Goal: Task Accomplishment & Management: Use online tool/utility

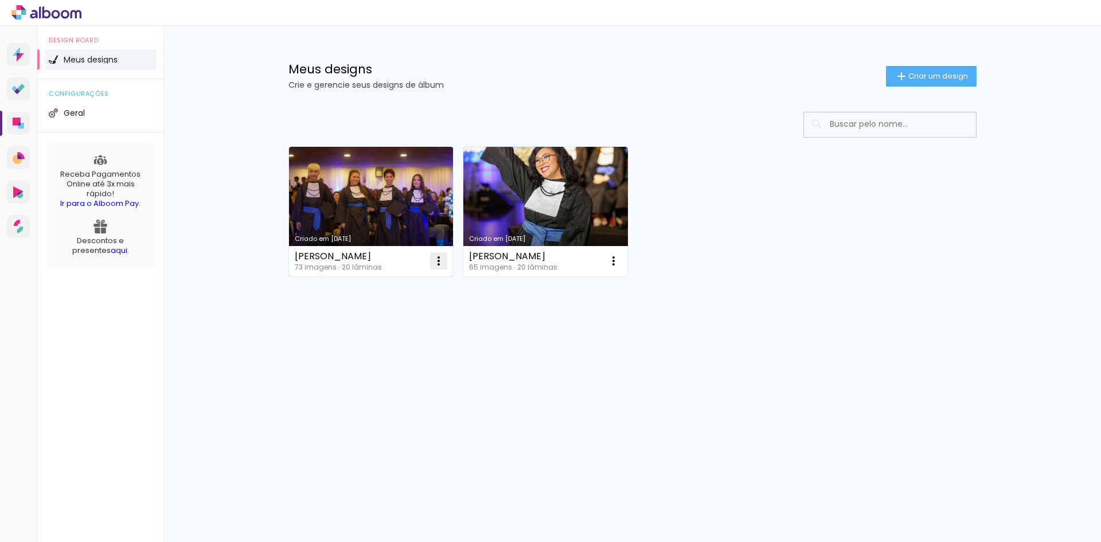
click at [437, 264] on iron-icon at bounding box center [439, 261] width 14 height 14
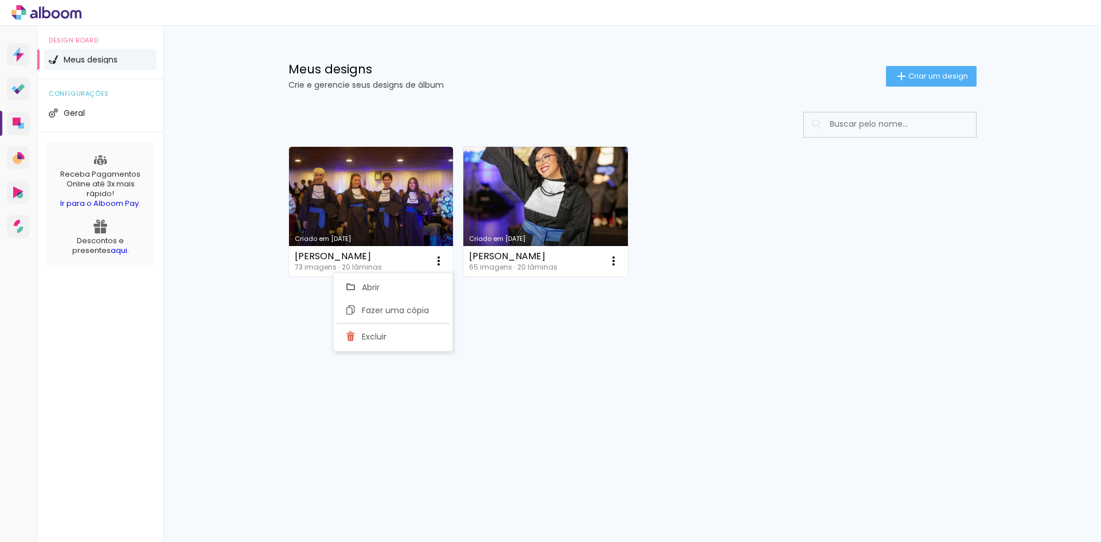
click at [581, 338] on div "Criado em 03/10/25 Isabelli Boldrin de Paula 73 imagens ∙ 20 lâminas Abrir Faze…" at bounding box center [632, 241] width 745 height 283
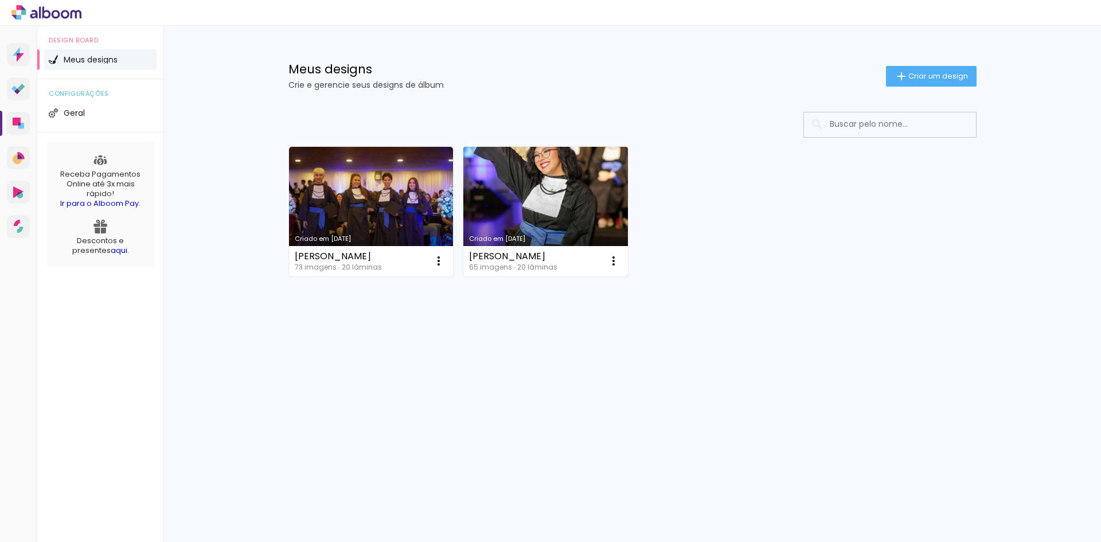
click at [556, 188] on link "Criado em [DATE]" at bounding box center [545, 212] width 165 height 130
